Goal: Ask a question

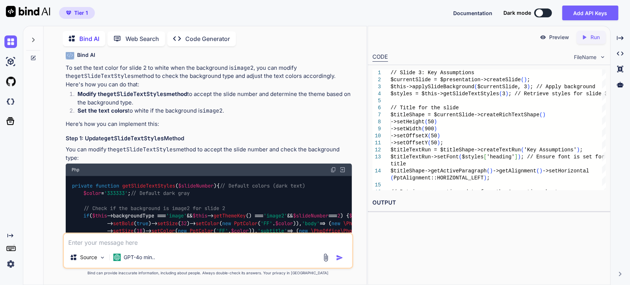
scroll to position [1272, 0]
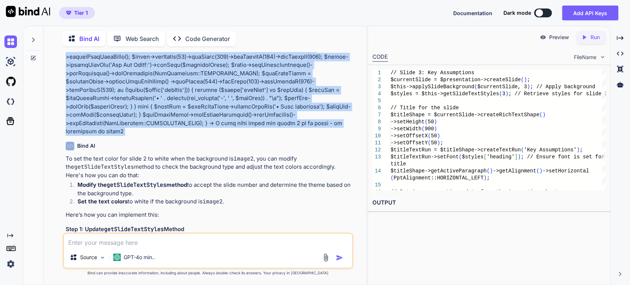
copy p "L ipsu: D sita con adipi: Elitsed Doei Temporinc Utlabo Et: D:\magna\aliqua\eni…"
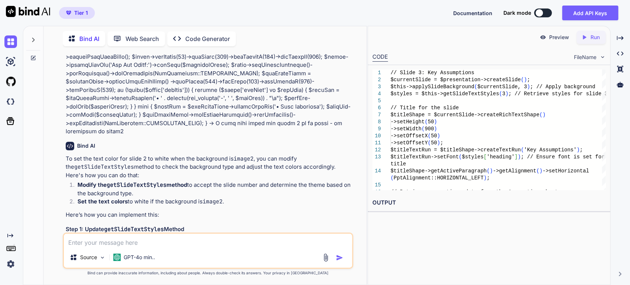
click at [213, 239] on textarea at bounding box center [208, 240] width 289 height 13
paste textarea "// Slide 3: Key Assumptions $currentSlide = $presentation->createSlide(); $this…"
type textarea "how do I decrease line hight in the table? // Slide 3: Key Assumptions $current…"
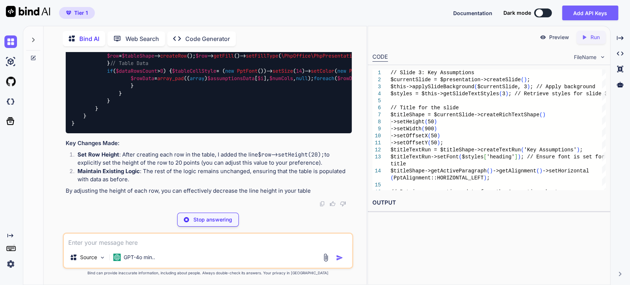
scroll to position [5405, 0]
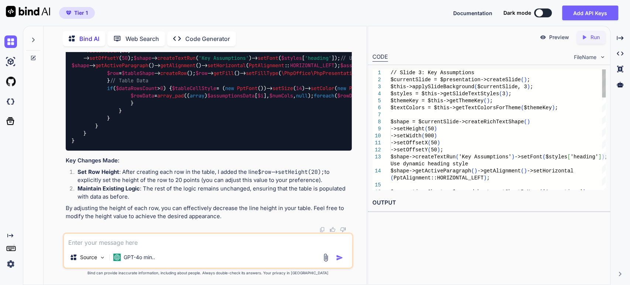
click at [332, 8] on img at bounding box center [333, 5] width 6 height 6
click at [153, 243] on textarea at bounding box center [208, 240] width 289 height 13
type textarea "increase to 1. delete width of middle column"
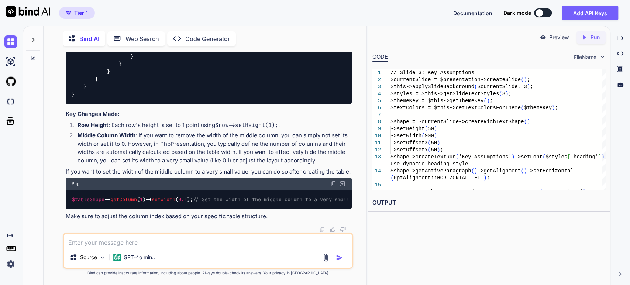
scroll to position [6043, 0]
drag, startPoint x: 276, startPoint y: 200, endPoint x: 306, endPoint y: 199, distance: 29.6
click at [306, 199] on span "// Set the width of the middle column to a very small value" at bounding box center [280, 199] width 174 height 7
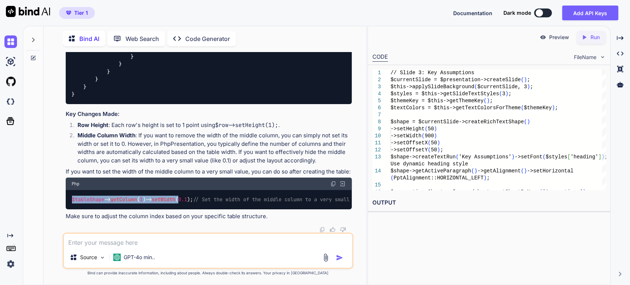
drag, startPoint x: 71, startPoint y: 198, endPoint x: 167, endPoint y: 195, distance: 95.7
click at [179, 198] on div "$tableShape -> getColumn ( 1 )-> setWidth ( 0.1 ); // Set the width of the midd…" at bounding box center [209, 199] width 287 height 19
copy code "$tableShape -> getColumn ( 1 )-> setWidth ("
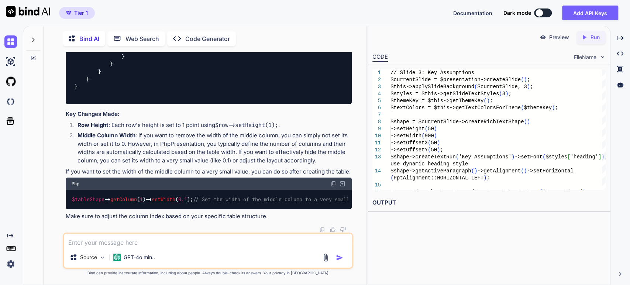
scroll to position [6292, 0]
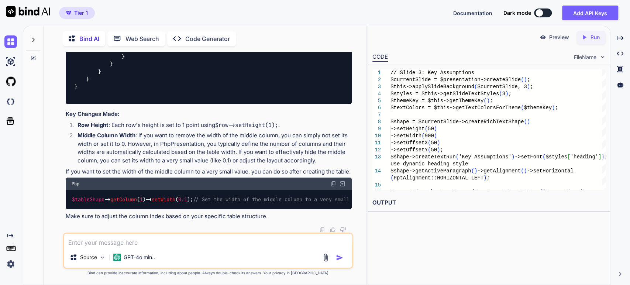
click at [182, 199] on span "0.1" at bounding box center [182, 199] width 9 height 7
click at [182, 198] on span "0.1" at bounding box center [182, 199] width 9 height 7
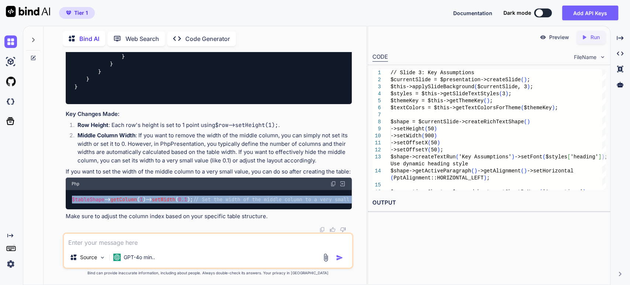
click at [182, 198] on span "0.1" at bounding box center [182, 199] width 9 height 7
copy div "$tableShape -> getColumn ( 1 )-> setWidth ( 0.1 ); // Set the width of the midd…"
